Goal: Check status: Check status

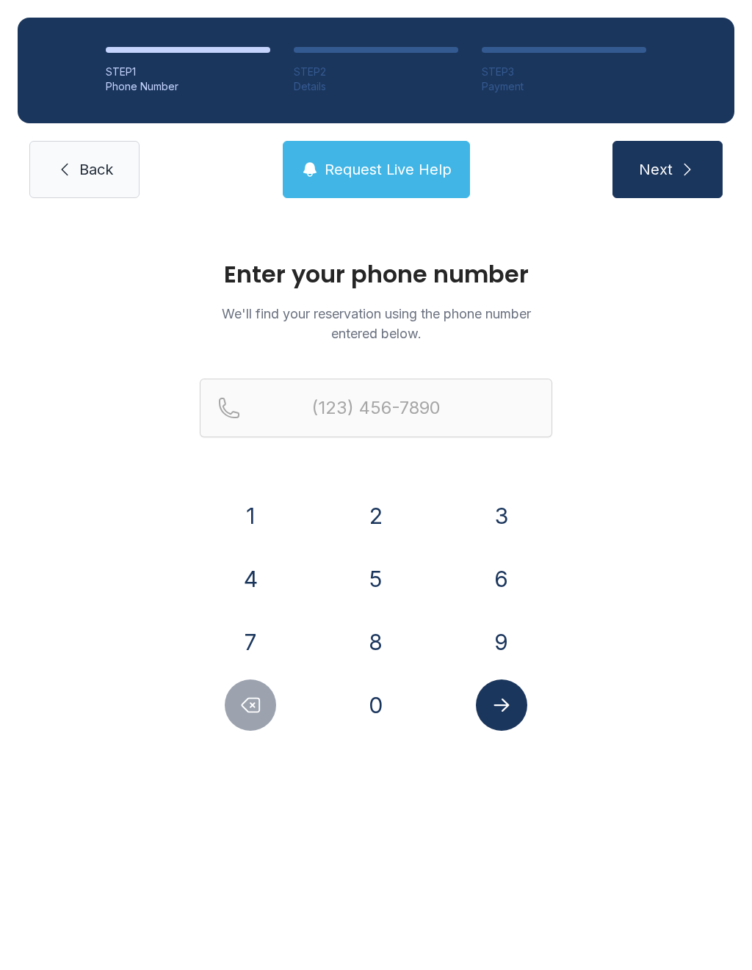
click at [503, 575] on button "6" at bounding box center [501, 578] width 51 height 51
click at [503, 509] on button "3" at bounding box center [501, 515] width 51 height 51
click at [372, 707] on button "0" at bounding box center [375, 705] width 51 height 51
click at [262, 588] on button "4" at bounding box center [250, 578] width 51 height 51
click at [504, 575] on button "6" at bounding box center [501, 578] width 51 height 51
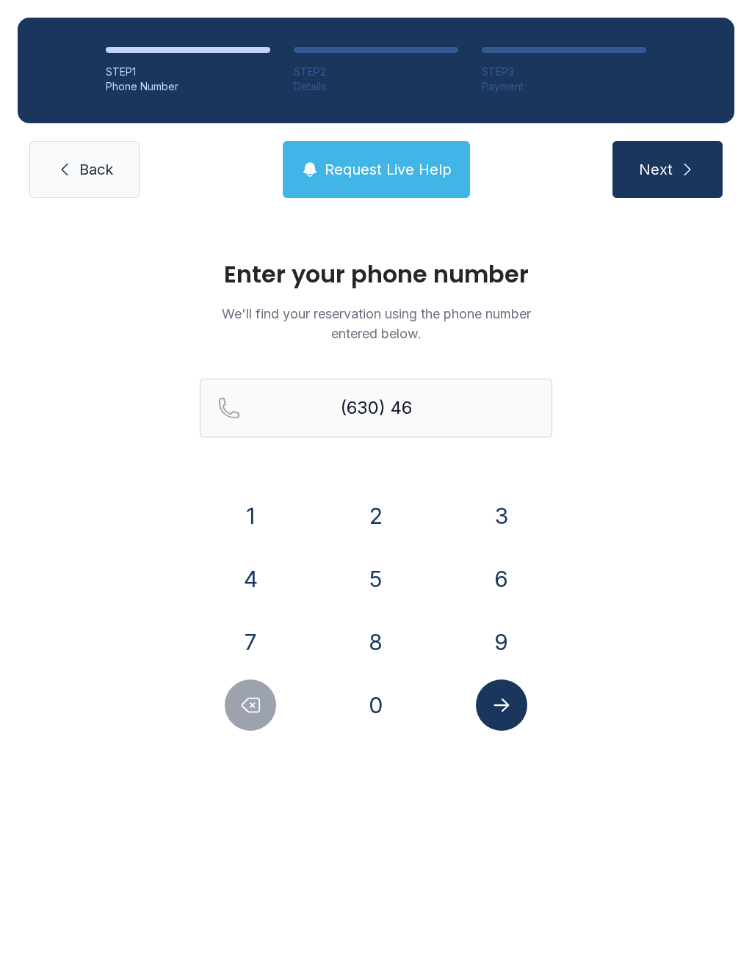
click at [253, 573] on button "4" at bounding box center [250, 578] width 51 height 51
click at [499, 512] on button "3" at bounding box center [501, 515] width 51 height 51
click at [254, 576] on button "4" at bounding box center [250, 578] width 51 height 51
click at [376, 509] on button "2" at bounding box center [375, 515] width 51 height 51
click at [375, 509] on button "2" at bounding box center [375, 515] width 51 height 51
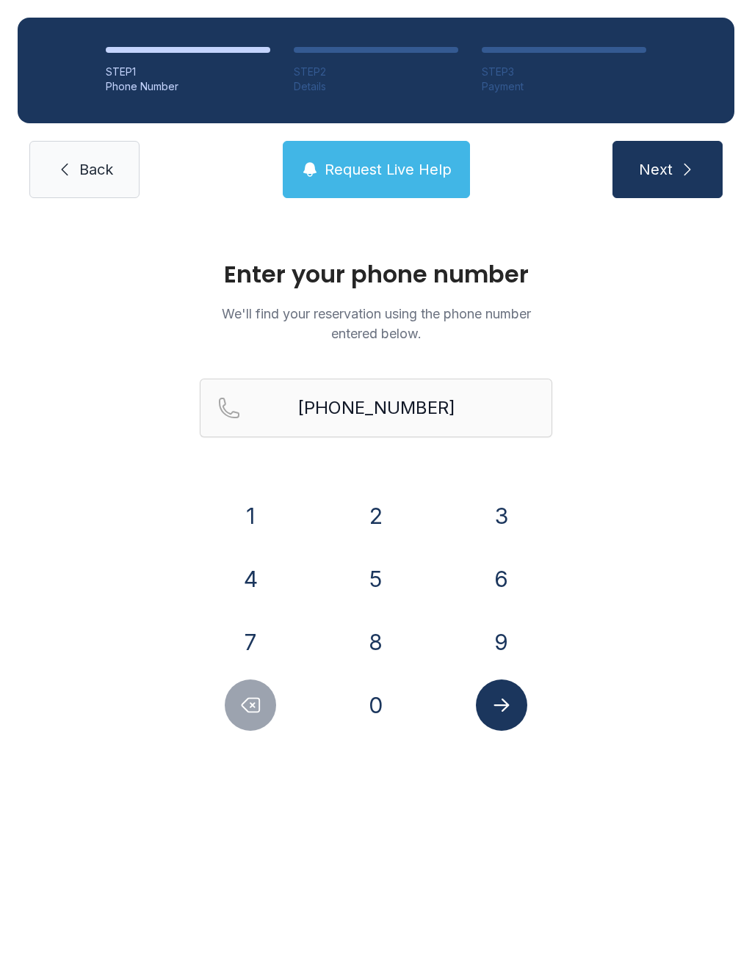
click at [245, 588] on button "4" at bounding box center [250, 578] width 51 height 51
click at [260, 573] on button "4" at bounding box center [250, 578] width 51 height 51
click at [266, 709] on button "Delete number" at bounding box center [250, 705] width 51 height 51
click at [266, 708] on button "Delete number" at bounding box center [250, 705] width 51 height 51
click at [237, 736] on div "Enter your phone number We'll find your reservation using the phone number ente…" at bounding box center [376, 503] width 752 height 574
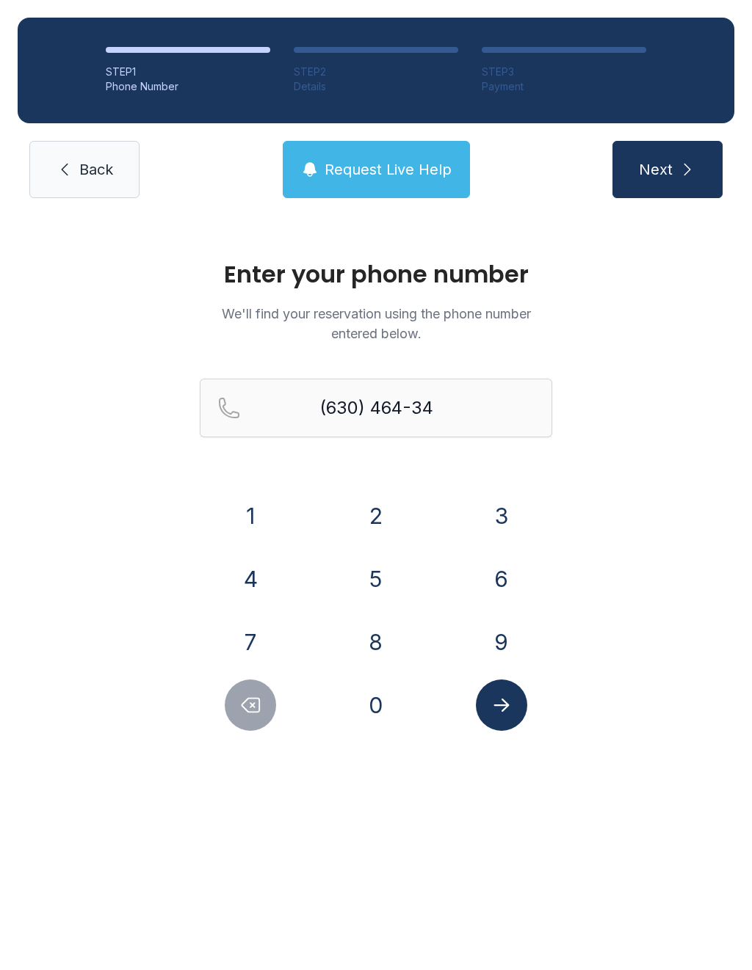
click at [236, 712] on button "Delete number" at bounding box center [250, 705] width 51 height 51
click at [236, 711] on button "Delete number" at bounding box center [250, 705] width 51 height 51
click at [247, 705] on icon "Delete number" at bounding box center [250, 705] width 22 height 22
click at [246, 705] on icon "Delete number" at bounding box center [250, 705] width 22 height 22
click at [250, 718] on button "Delete number" at bounding box center [250, 705] width 51 height 51
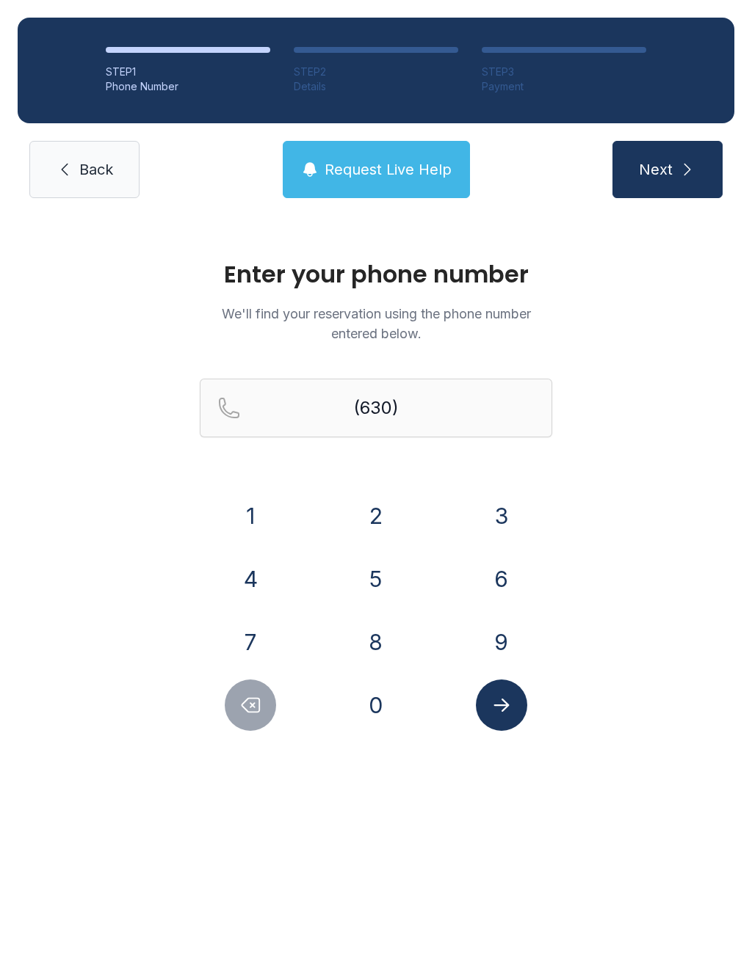
click at [250, 717] on button "Delete number" at bounding box center [250, 705] width 51 height 51
type input "(63"
click at [233, 732] on div "Enter your phone number We'll find your reservation using the phone number ente…" at bounding box center [376, 503] width 752 height 574
click at [236, 711] on button "Delete number" at bounding box center [250, 705] width 51 height 51
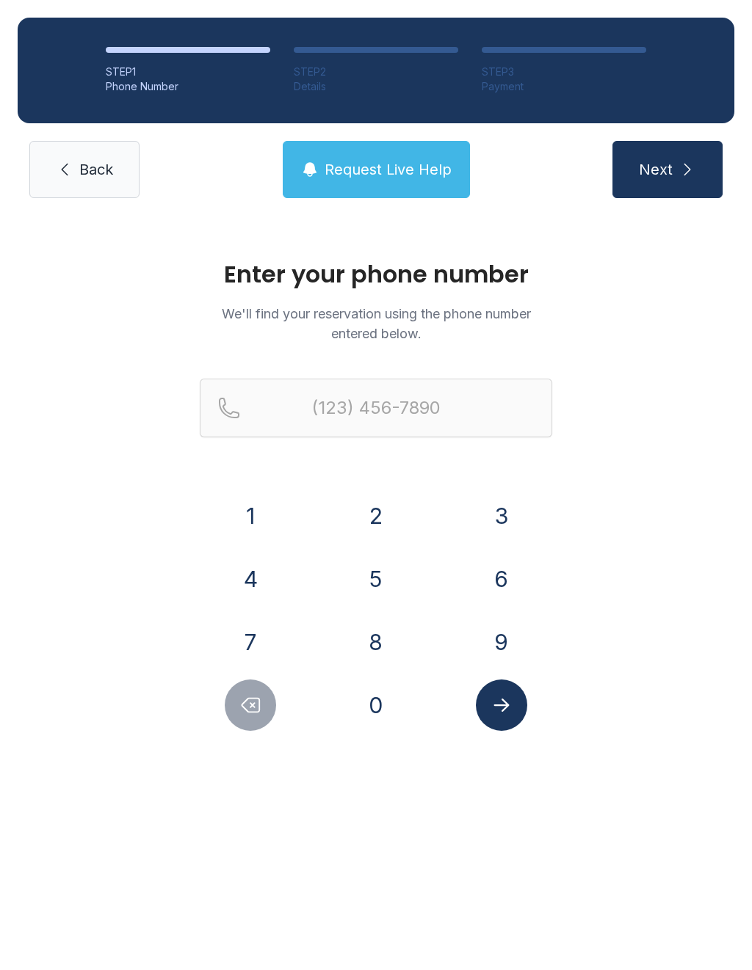
click at [240, 711] on icon "Delete number" at bounding box center [250, 705] width 22 height 22
click at [241, 587] on button "4" at bounding box center [250, 578] width 51 height 51
click at [259, 522] on button "1" at bounding box center [250, 515] width 51 height 51
click at [252, 567] on button "4" at bounding box center [250, 578] width 51 height 51
click at [487, 517] on button "3" at bounding box center [501, 515] width 51 height 51
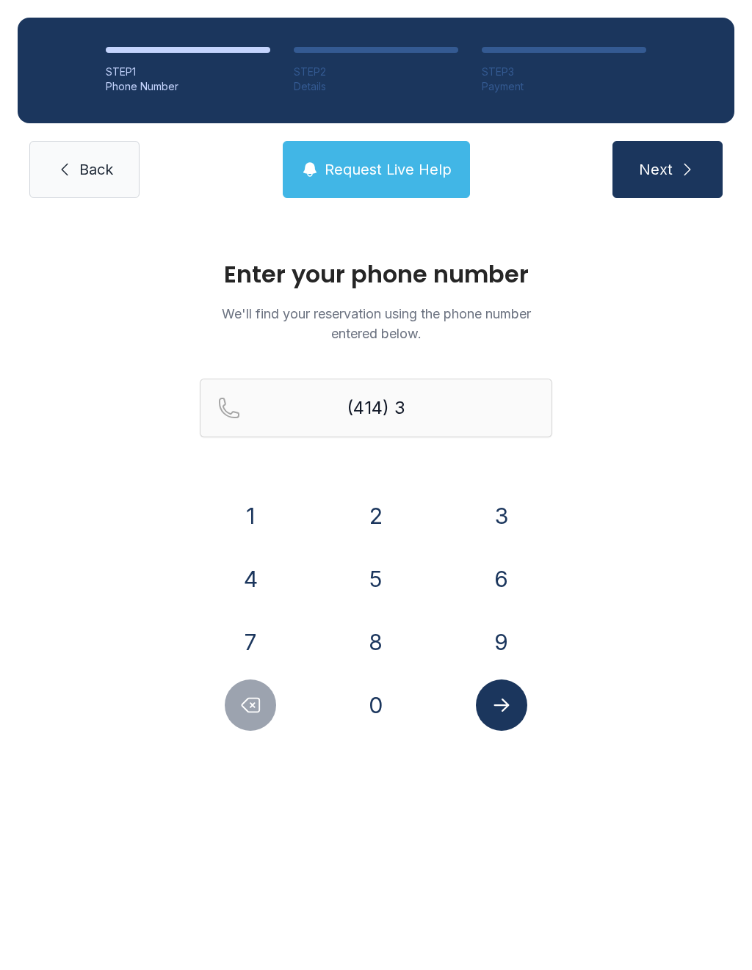
click at [361, 522] on button "2" at bounding box center [375, 515] width 51 height 51
click at [360, 521] on button "2" at bounding box center [375, 515] width 51 height 51
click at [369, 504] on button "2" at bounding box center [375, 515] width 51 height 51
click at [368, 504] on button "2" at bounding box center [375, 515] width 51 height 51
click at [506, 636] on button "9" at bounding box center [501, 642] width 51 height 51
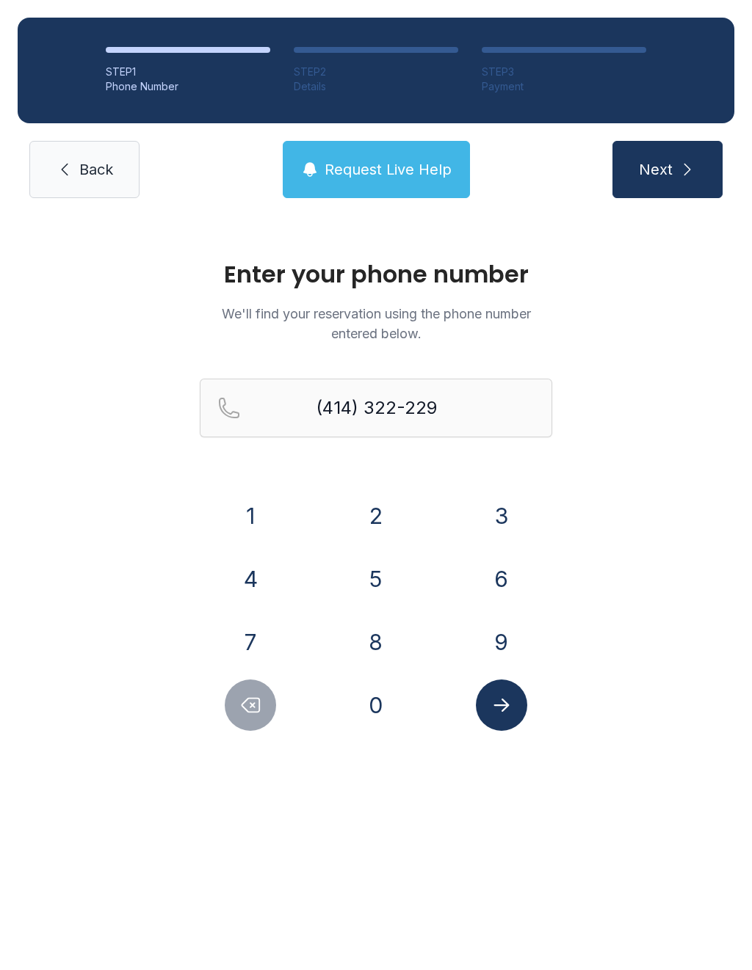
click at [372, 592] on button "5" at bounding box center [375, 578] width 51 height 51
type input "[PHONE_NUMBER]"
click at [630, 177] on button "Next" at bounding box center [667, 169] width 110 height 57
click at [643, 206] on div "STEP 1 Phone Number STEP 2 Details STEP 3 Payment Back Request Live Help Next L…" at bounding box center [376, 108] width 752 height 216
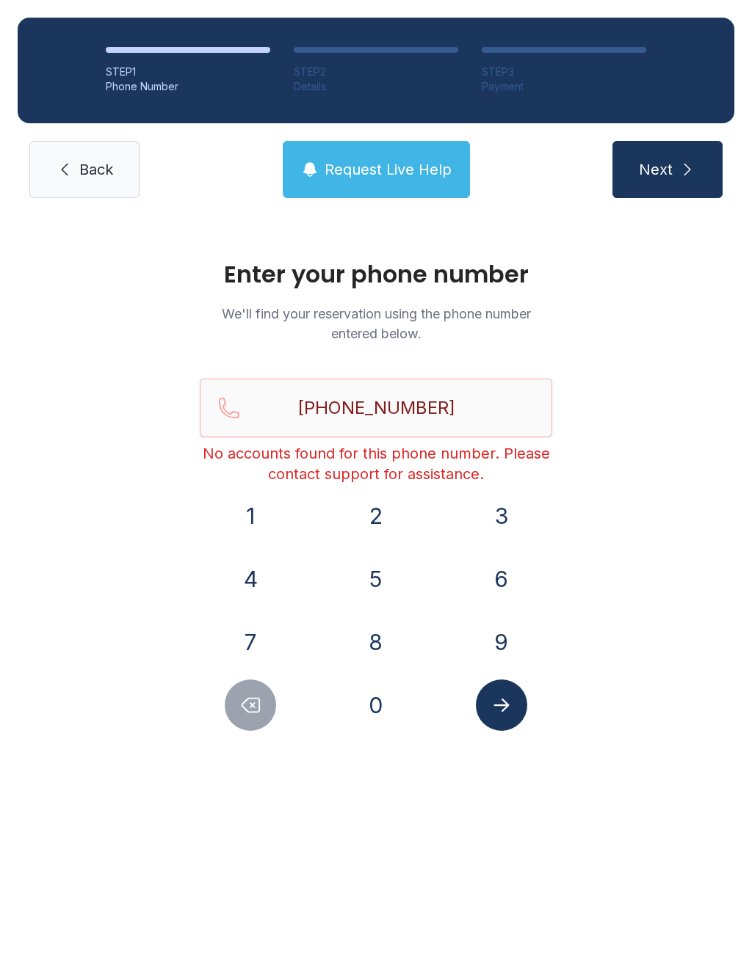
click at [379, 153] on button "Request Live Help" at bounding box center [376, 169] width 187 height 57
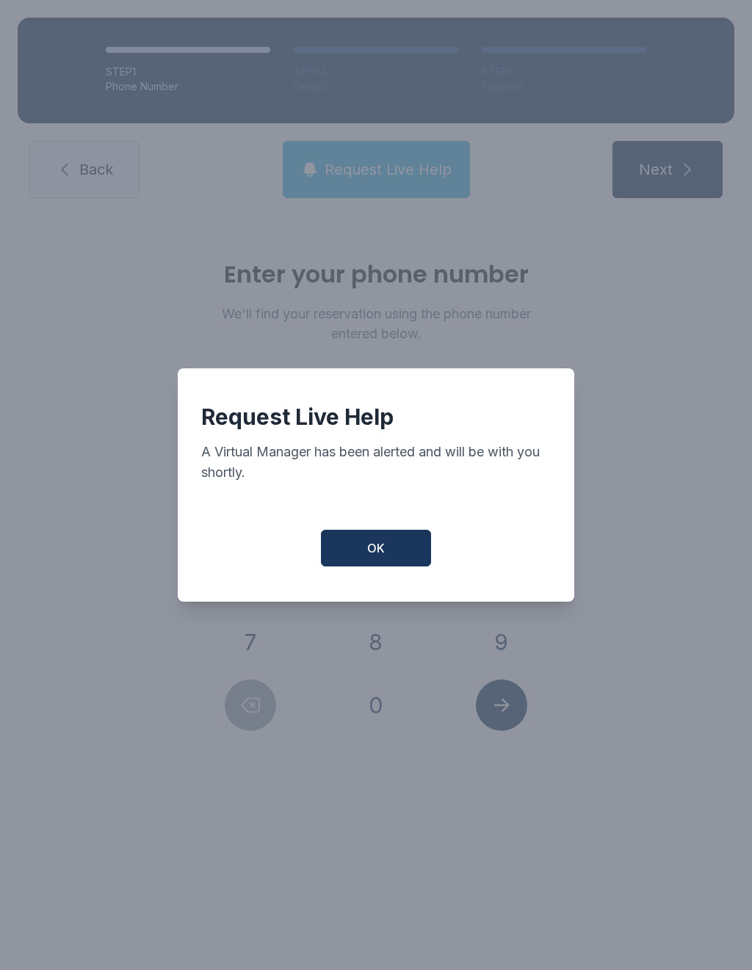
click at [379, 547] on span "OK" at bounding box center [376, 549] width 18 height 18
click at [367, 557] on span "OK" at bounding box center [376, 549] width 18 height 18
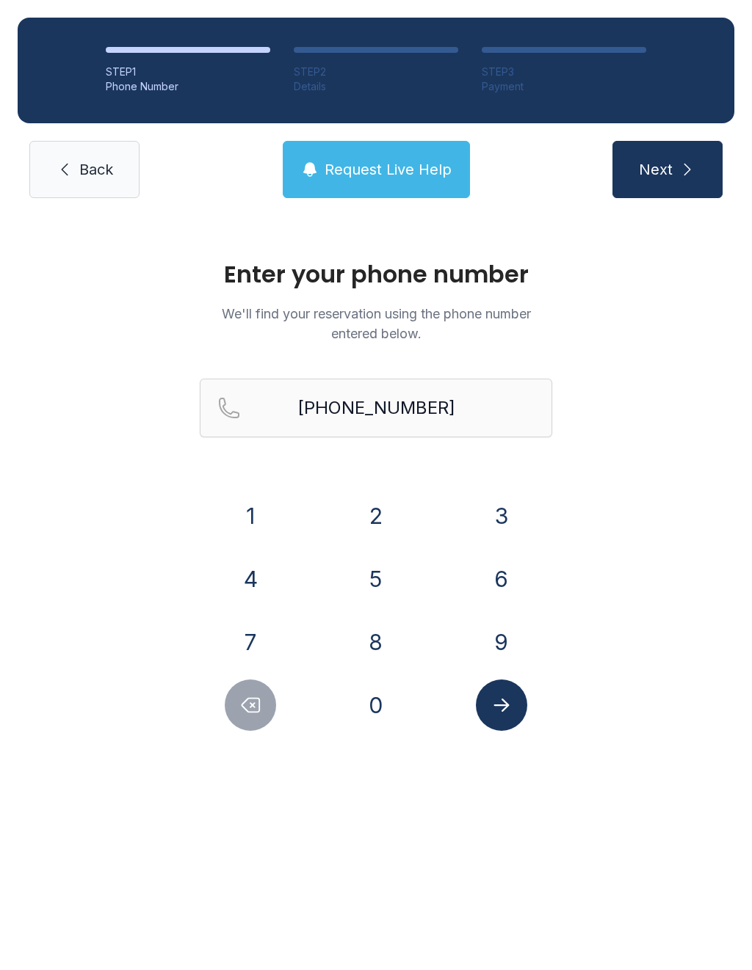
click at [84, 176] on span "Back" at bounding box center [96, 169] width 34 height 21
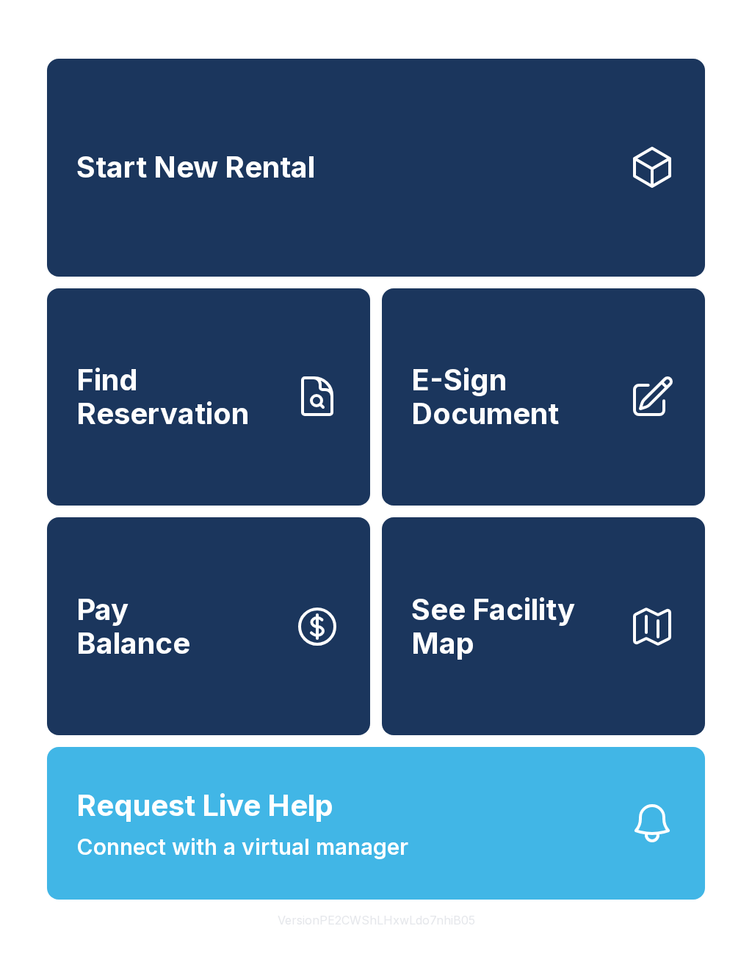
click at [426, 858] on button "Request Live Help Connect with a virtual manager" at bounding box center [376, 823] width 658 height 153
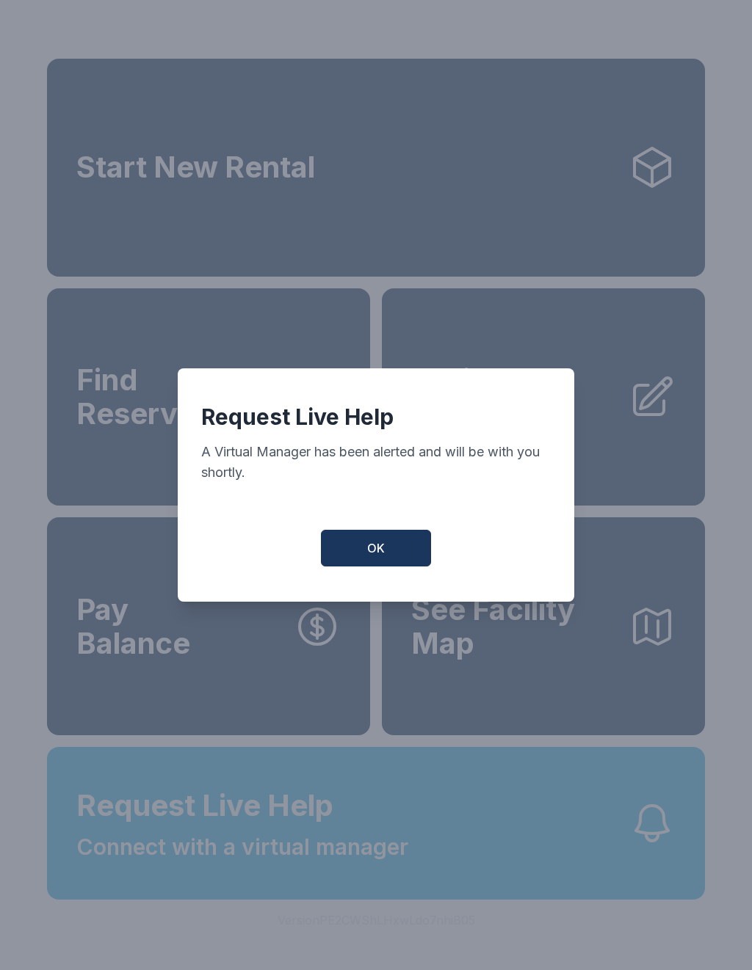
click at [381, 557] on span "OK" at bounding box center [376, 549] width 18 height 18
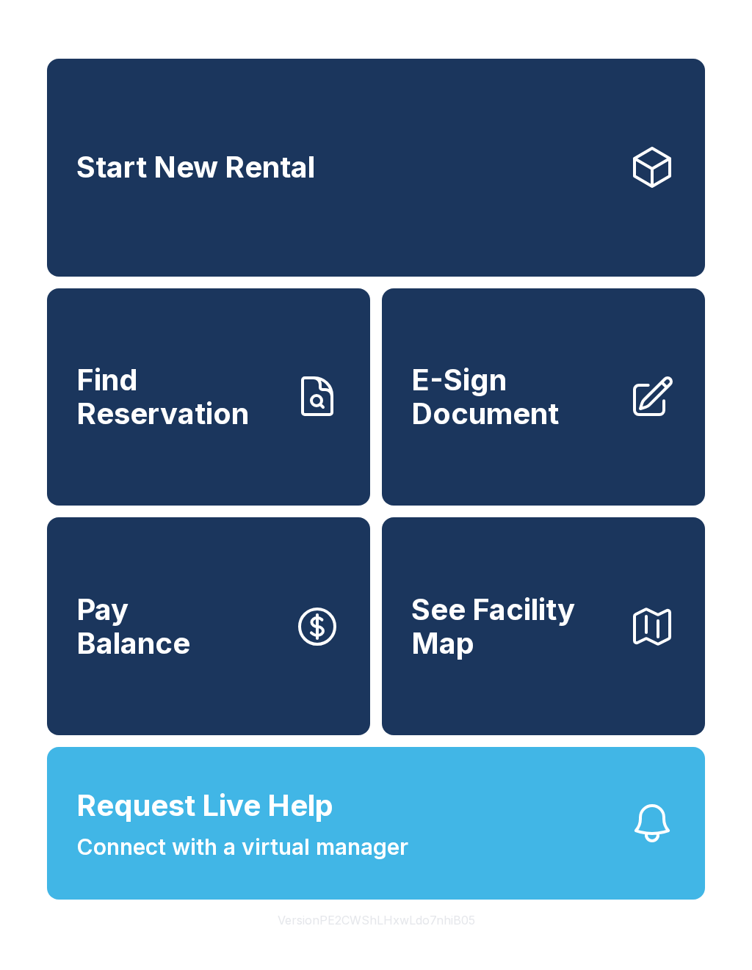
click at [400, 835] on span "Request Live Help Connect with a virtual manager" at bounding box center [242, 824] width 332 height 80
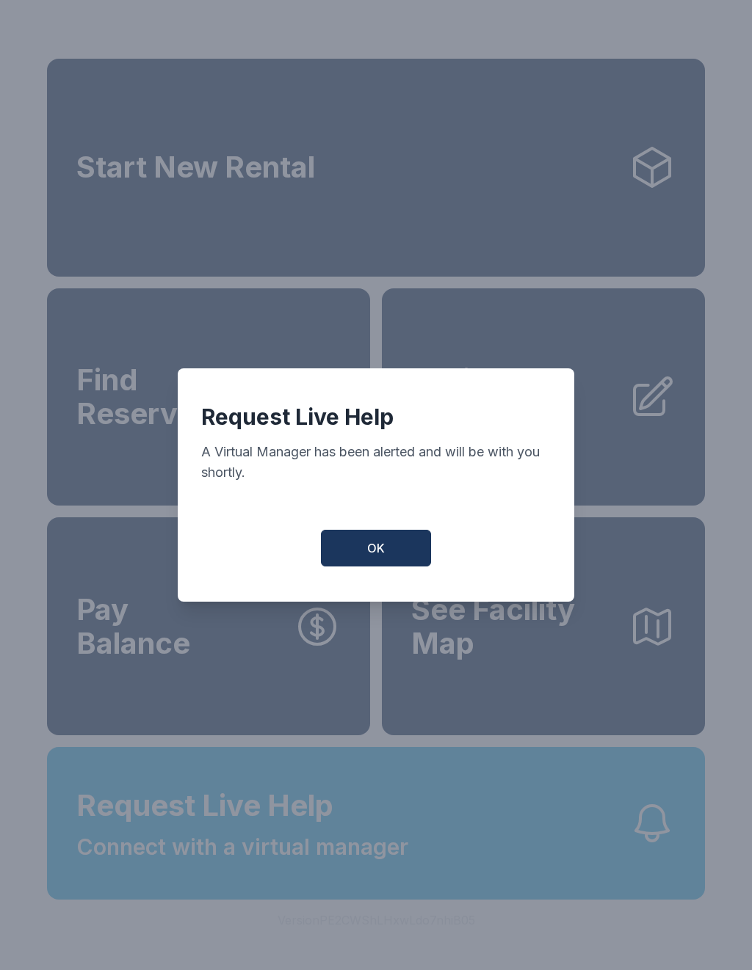
click at [347, 552] on button "OK" at bounding box center [376, 548] width 110 height 37
